Goal: Navigation & Orientation: Find specific page/section

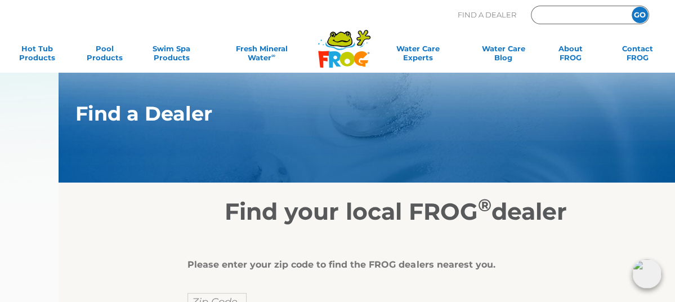
click at [563, 22] on input "Zip Code Form" at bounding box center [578, 15] width 76 height 13
type input "98380"
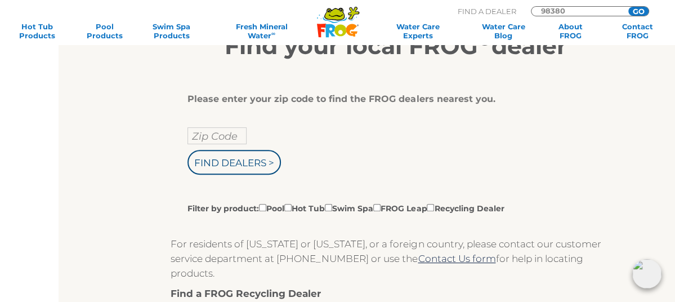
scroll to position [169, 0]
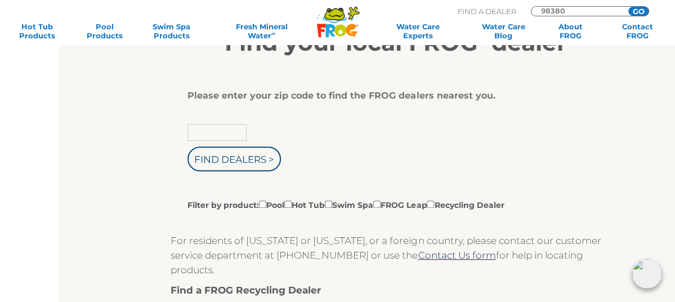
click at [187, 141] on input "text" at bounding box center [216, 132] width 59 height 17
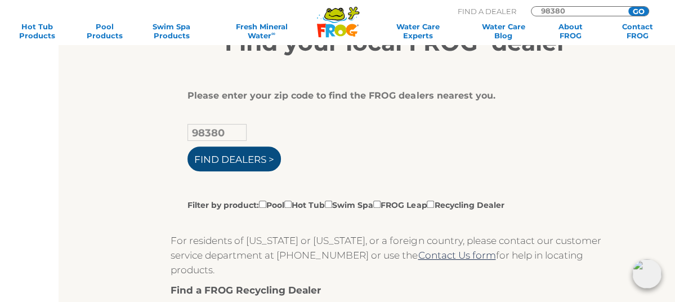
type input "98380"
click at [204, 171] on input "Find Dealers >" at bounding box center [233, 158] width 93 height 25
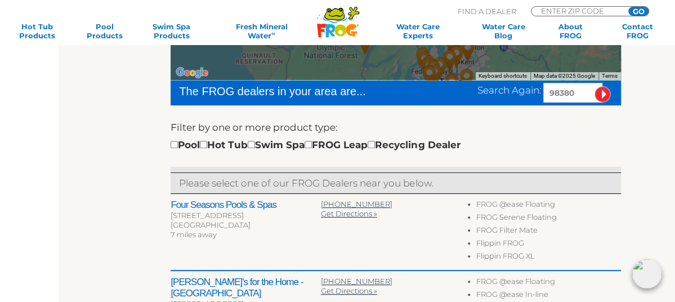
scroll to position [338, 0]
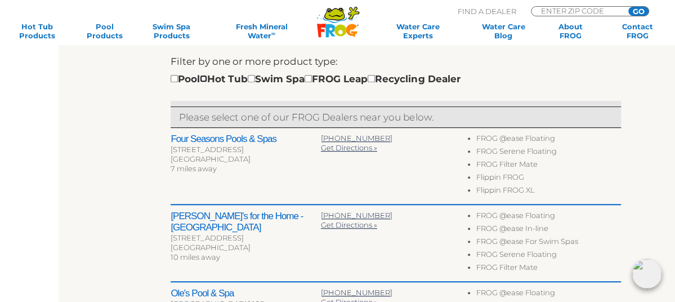
click at [200, 82] on input "checkbox" at bounding box center [203, 78] width 7 height 7
checkbox input "true"
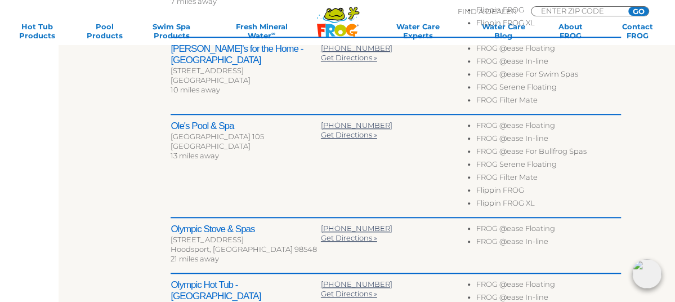
scroll to position [392, 0]
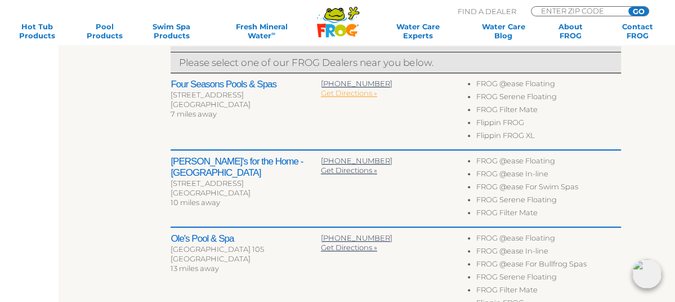
click at [321, 97] on span "Get Directions »" at bounding box center [349, 92] width 56 height 9
